Goal: Transaction & Acquisition: Purchase product/service

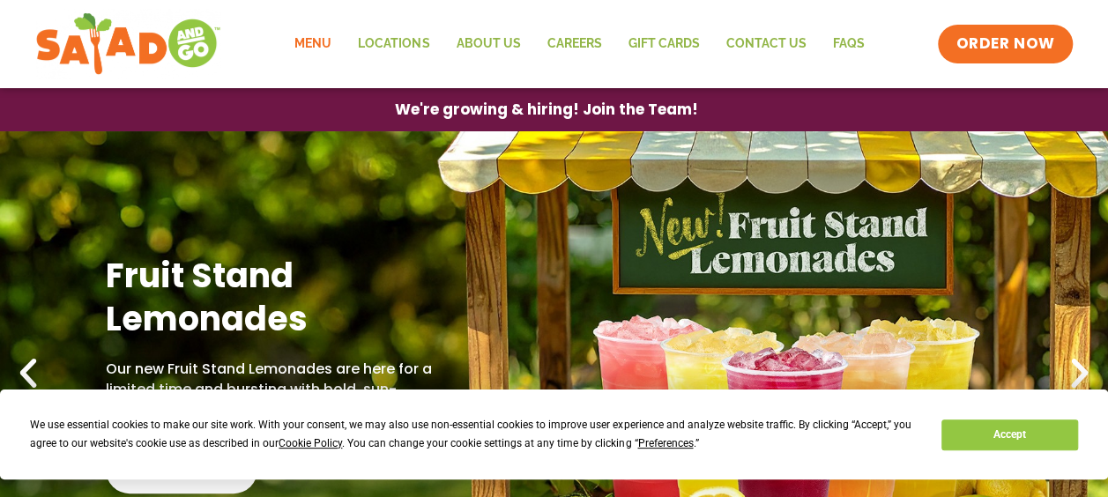
click at [321, 45] on link "Menu" at bounding box center [312, 44] width 63 height 41
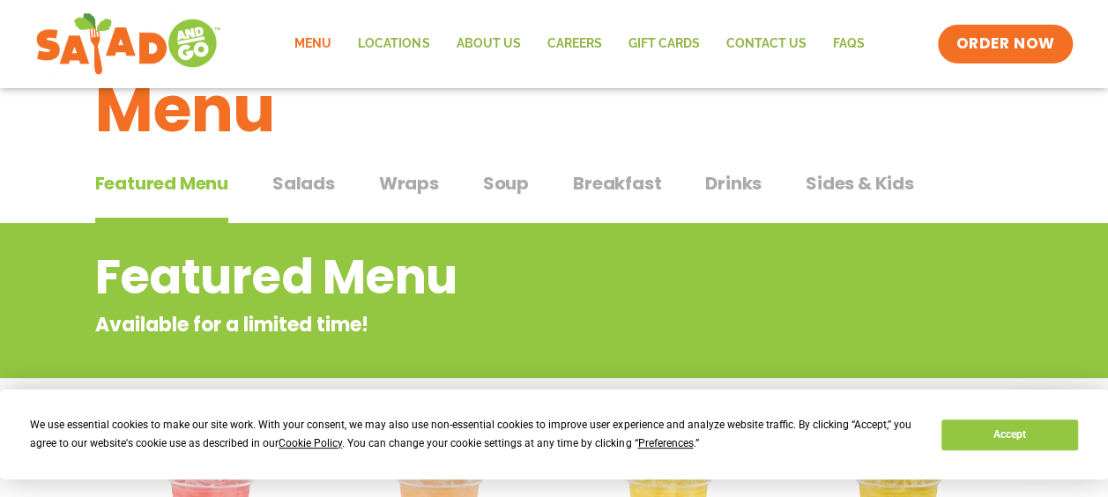
scroll to position [88, 0]
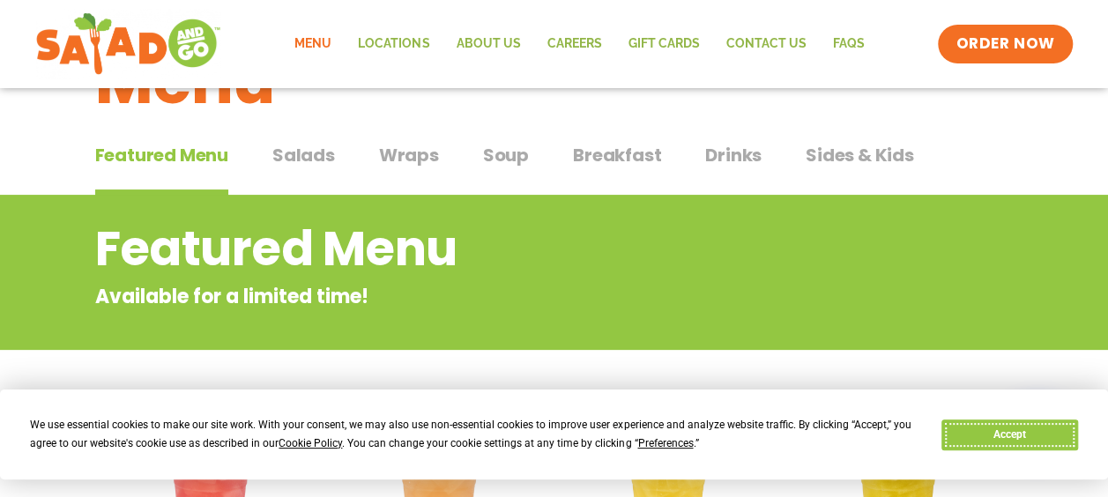
click at [1005, 432] on button "Accept" at bounding box center [1009, 435] width 136 height 31
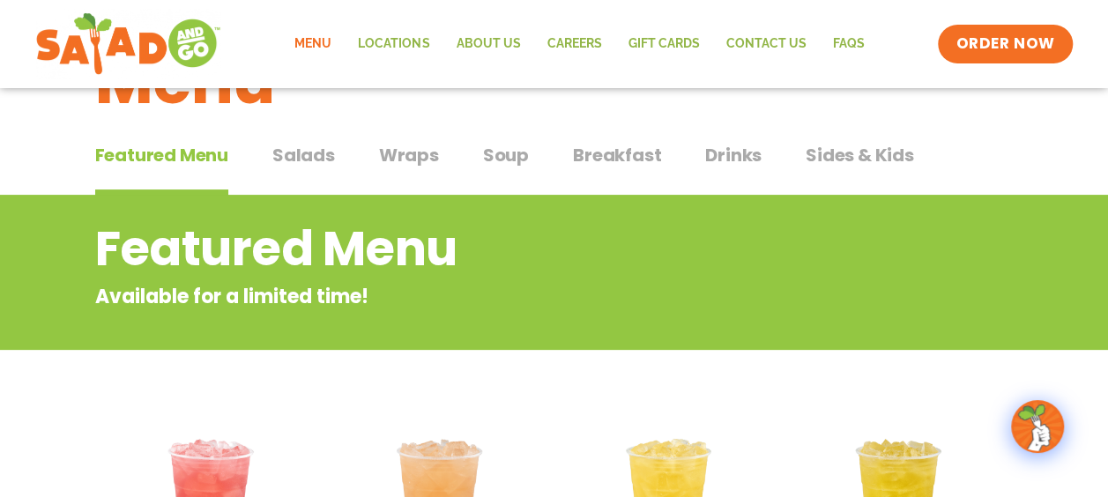
click at [309, 145] on span "Salads" at bounding box center [303, 155] width 63 height 26
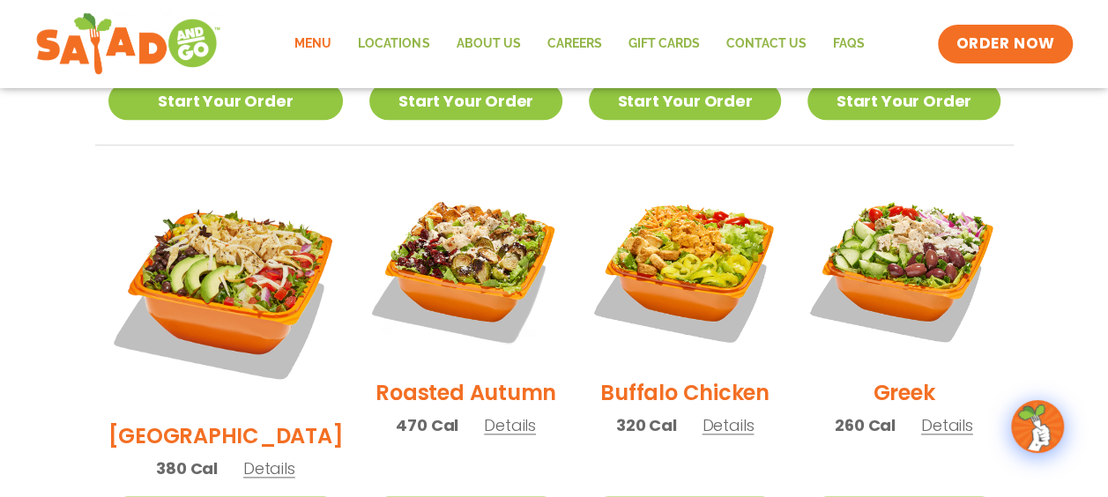
scroll to position [882, 0]
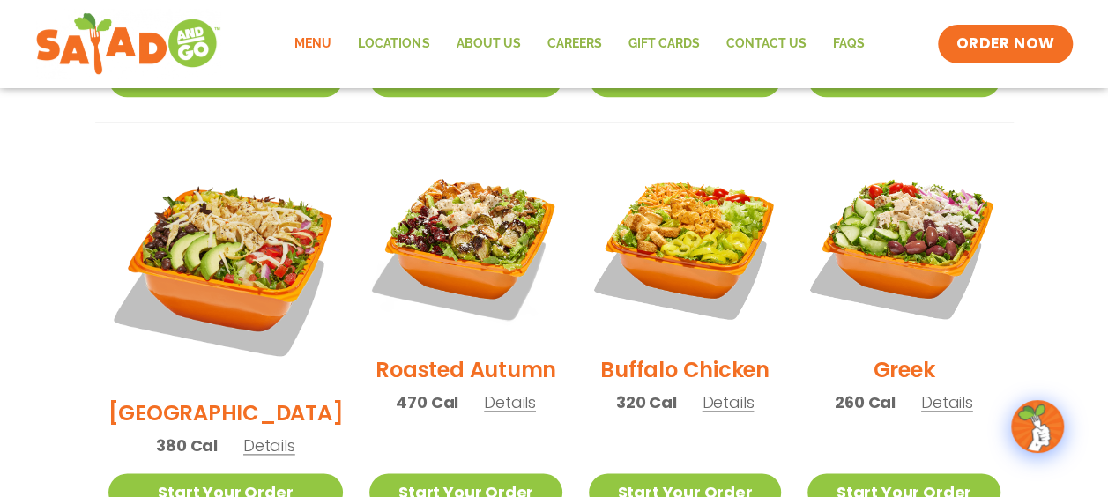
click at [911, 225] on img at bounding box center [903, 245] width 192 height 192
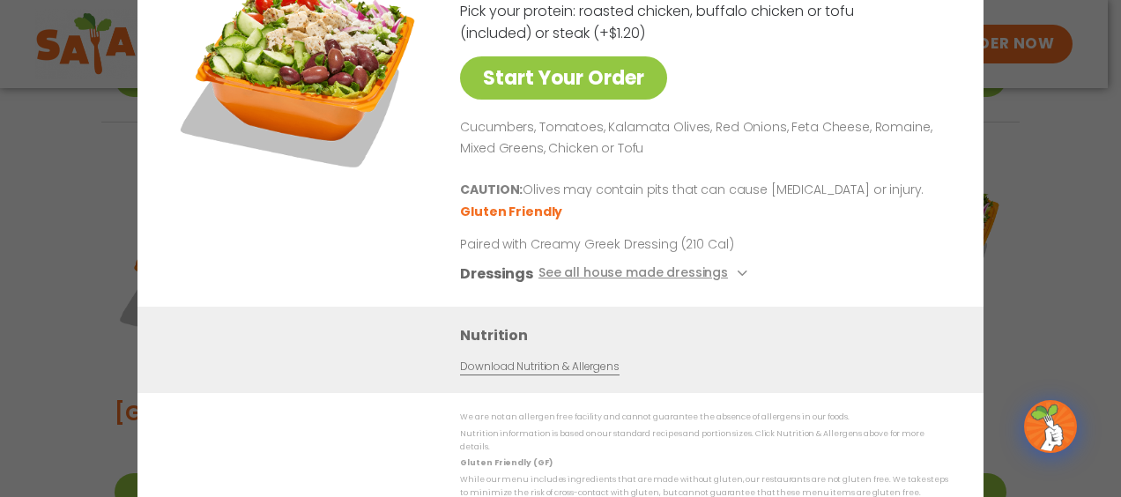
click at [1024, 189] on div "Start Your Order Greek Salad 260 Cal Pick your protein: roasted chicken, buffal…" at bounding box center [560, 248] width 1121 height 497
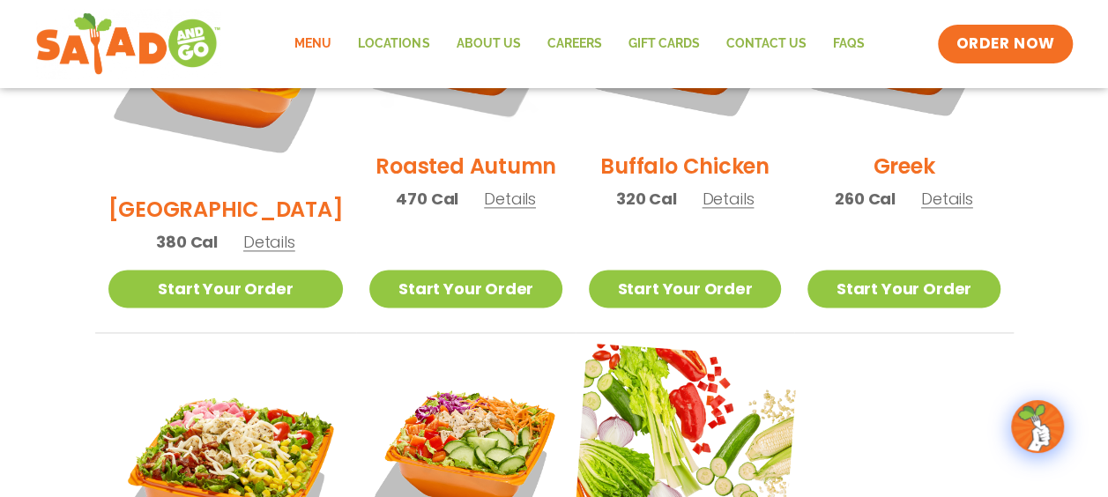
scroll to position [1234, 0]
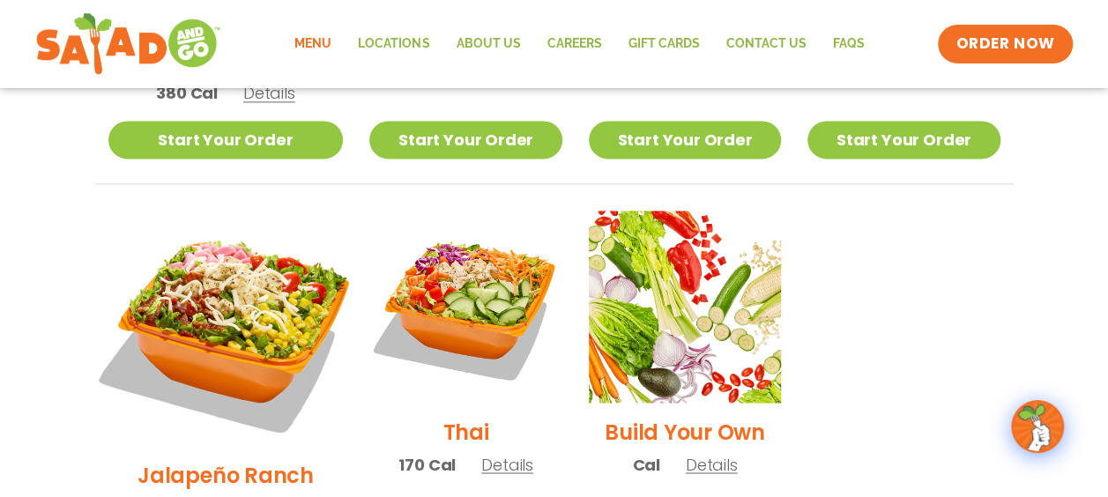
click at [233, 224] on img at bounding box center [225, 328] width 276 height 276
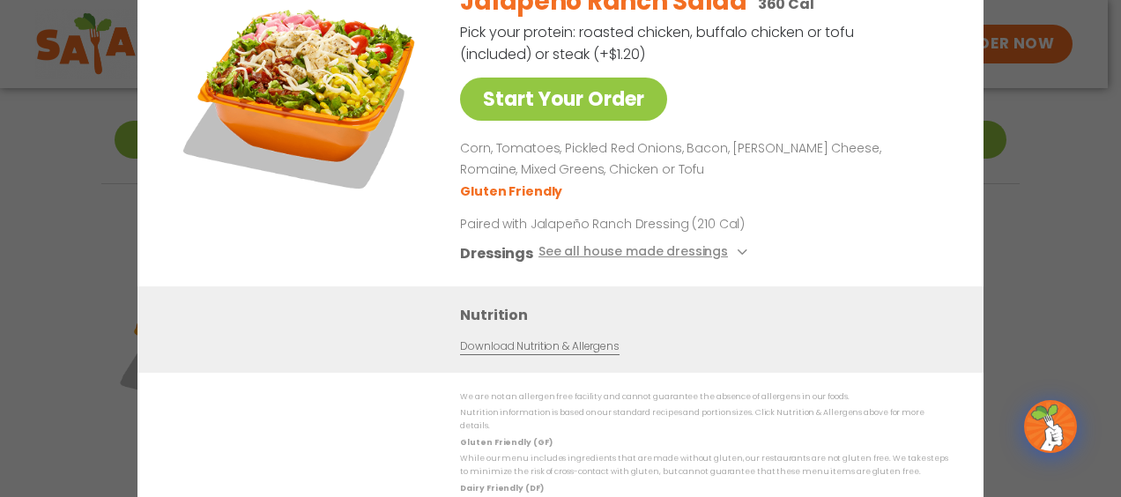
click at [1074, 123] on div "Start Your Order Jalapeño Ranch Salad 360 Cal Pick your protein: roasted chicke…" at bounding box center [560, 248] width 1121 height 497
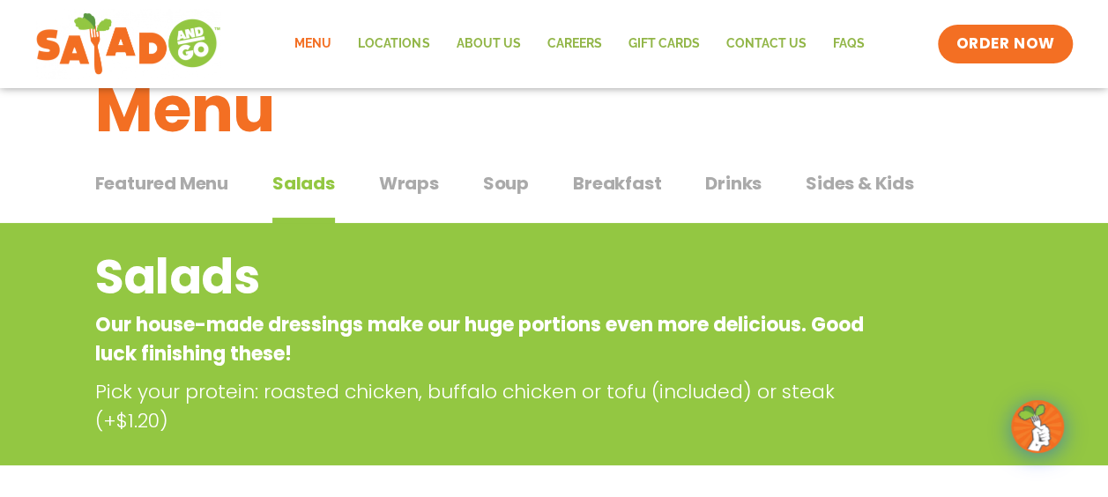
scroll to position [88, 0]
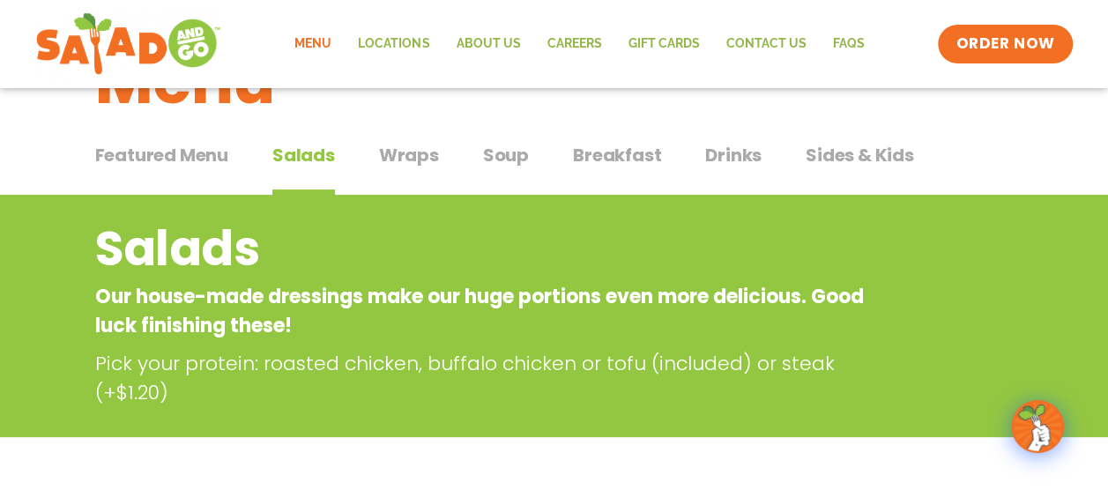
click at [642, 160] on span "Breakfast" at bounding box center [617, 155] width 88 height 26
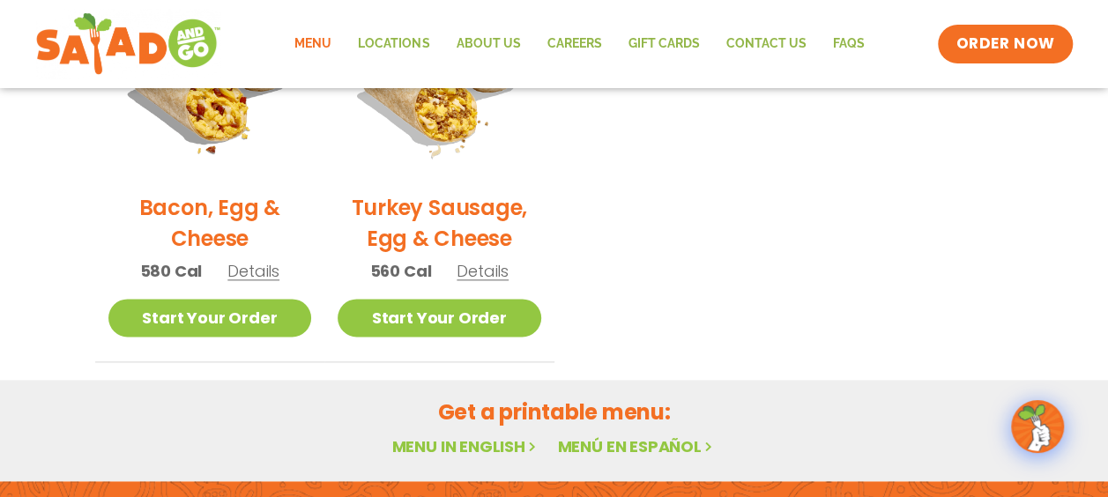
scroll to position [793, 0]
